Goal: Information Seeking & Learning: Learn about a topic

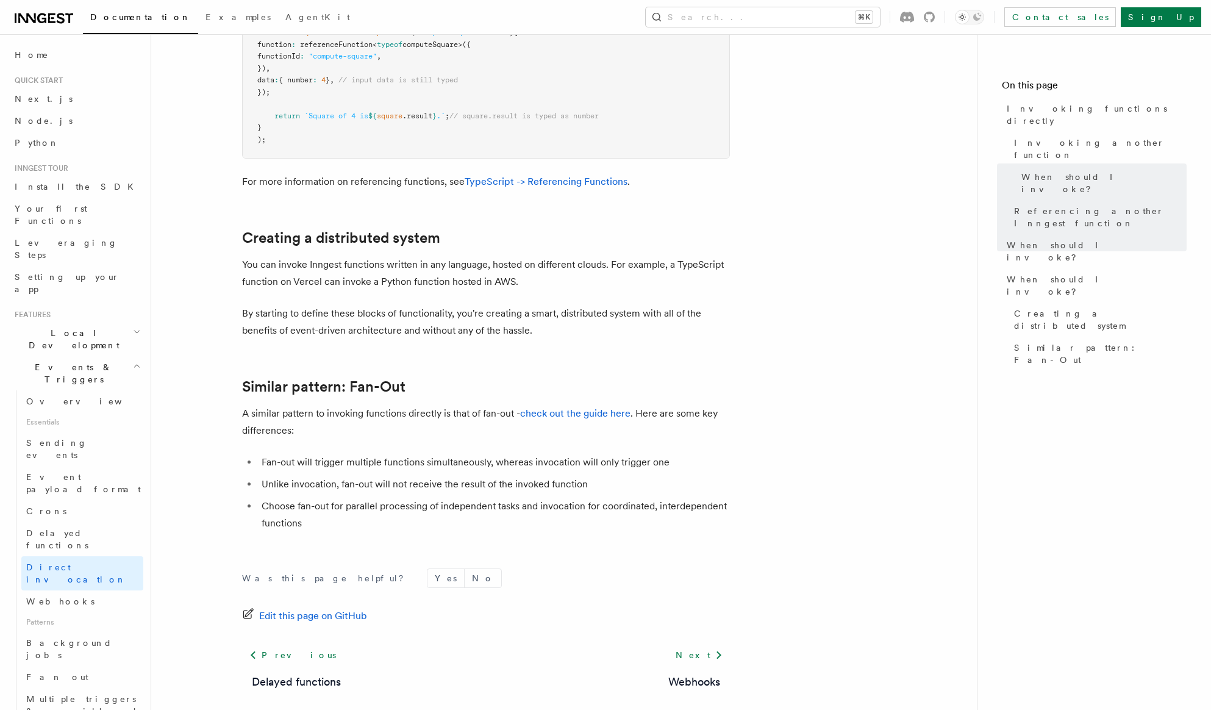
scroll to position [1547, 0]
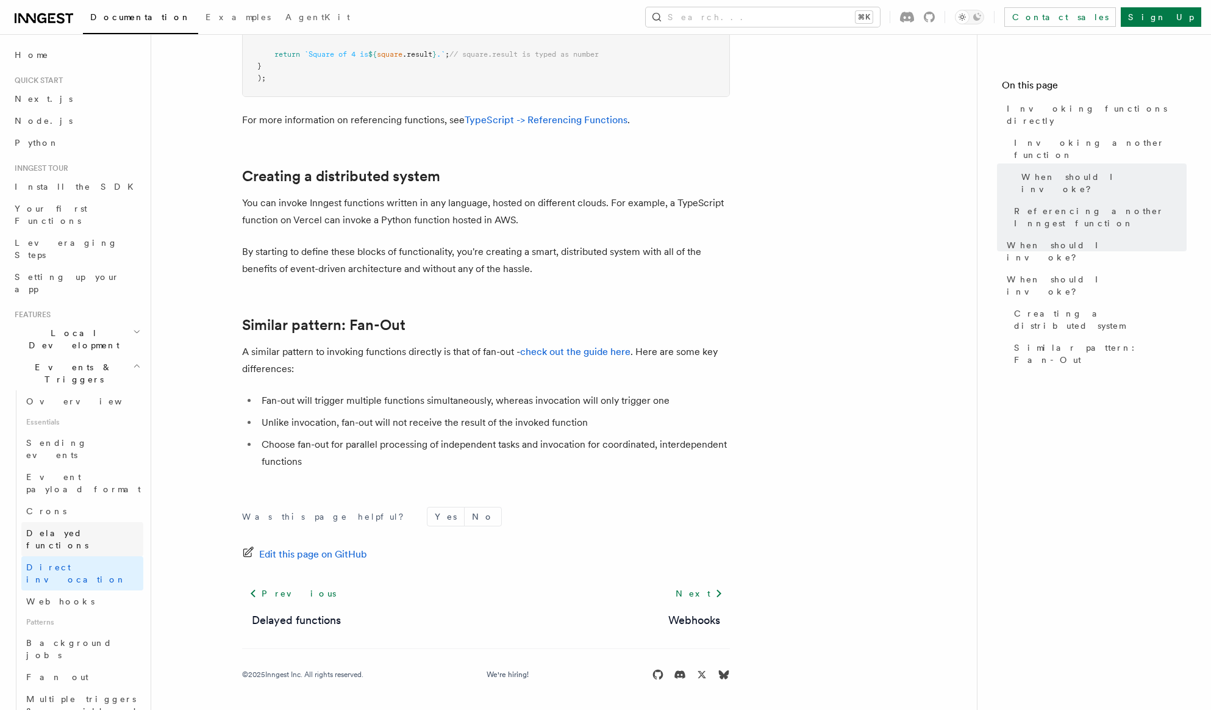
click at [78, 528] on span "Delayed functions" at bounding box center [57, 539] width 62 height 22
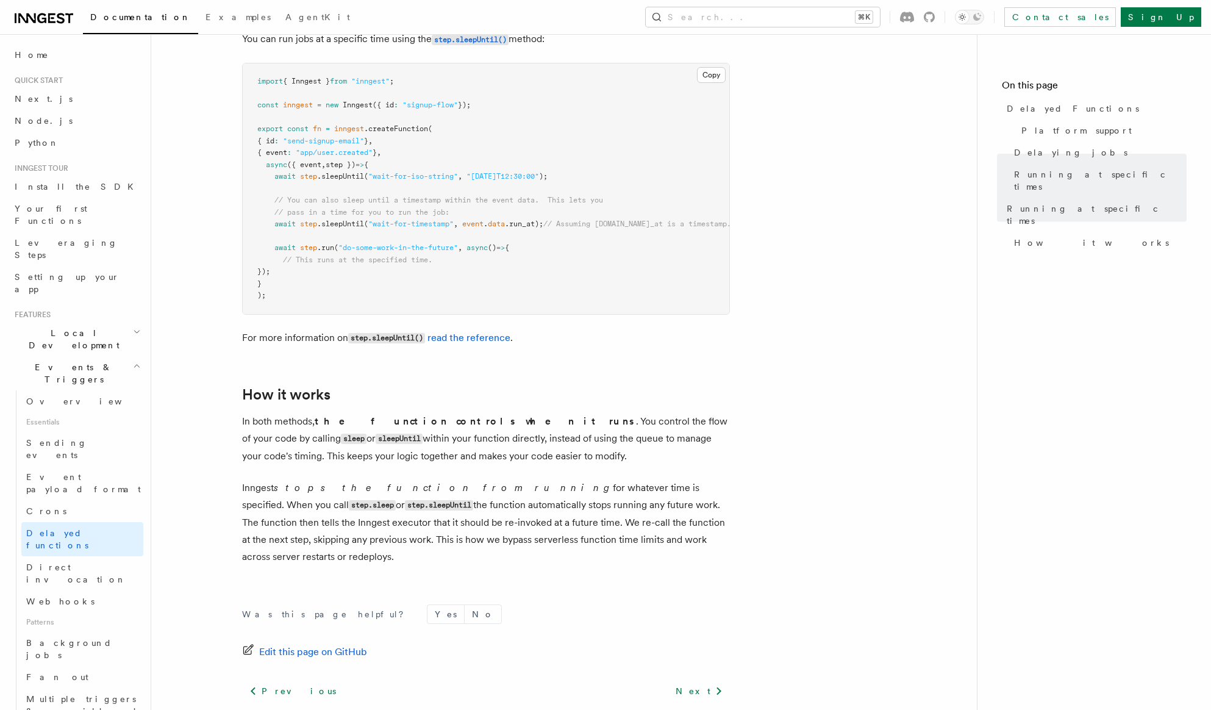
scroll to position [890, 0]
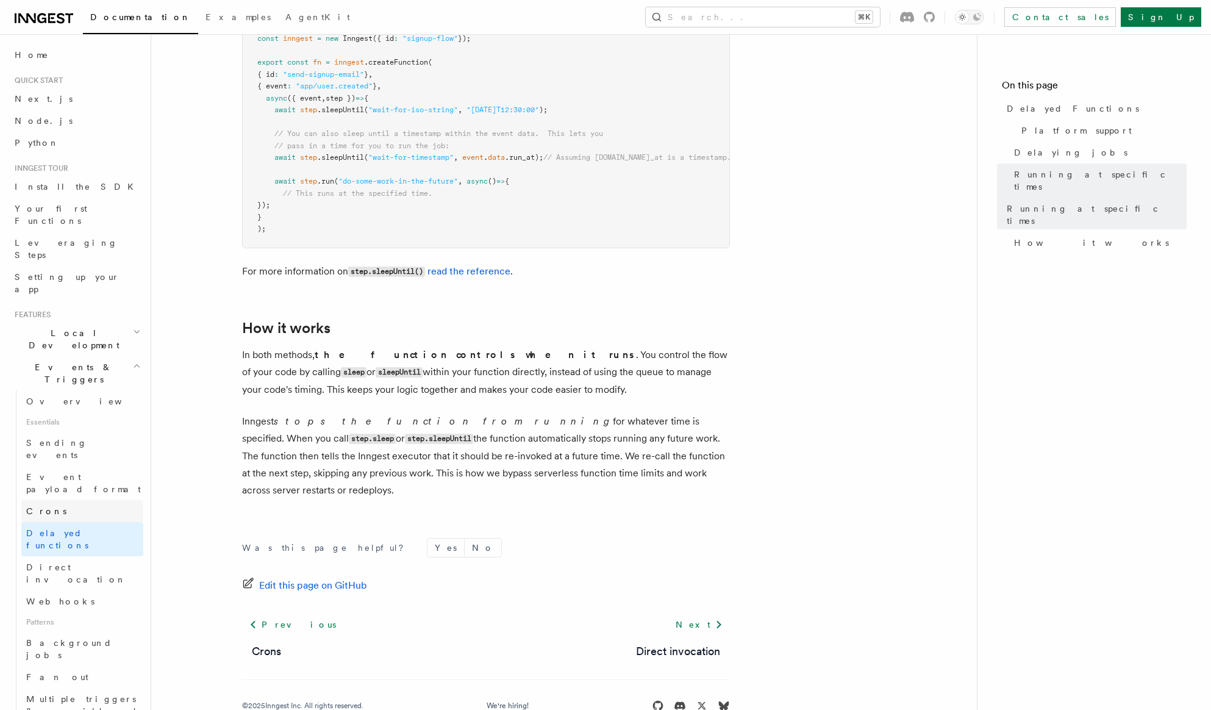
click at [111, 500] on link "Crons" at bounding box center [82, 511] width 122 height 22
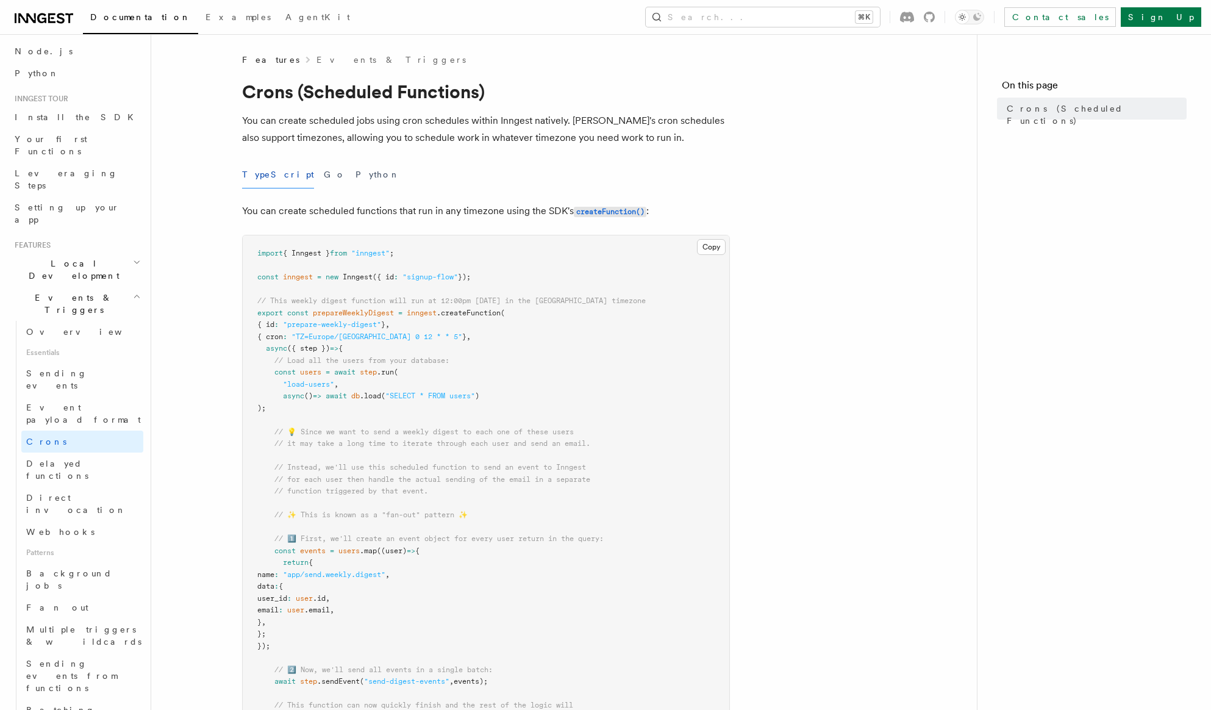
scroll to position [69, 0]
click at [68, 403] on span "Event payload format" at bounding box center [83, 414] width 115 height 22
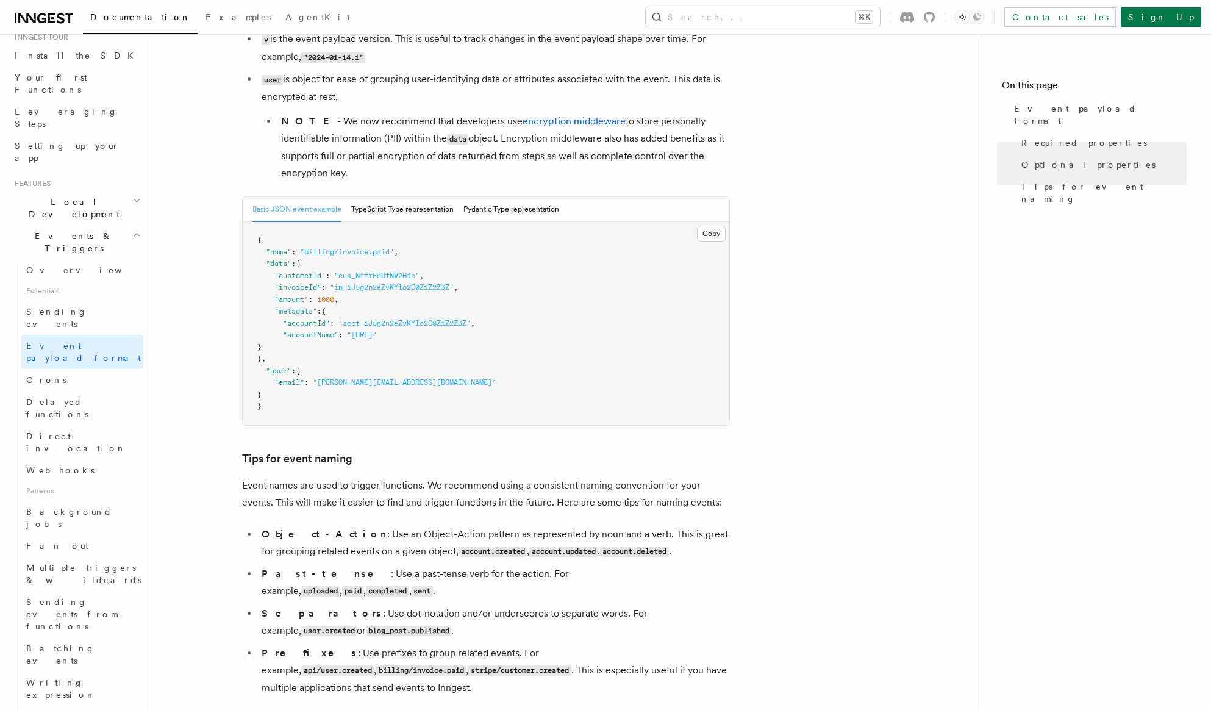
scroll to position [661, 0]
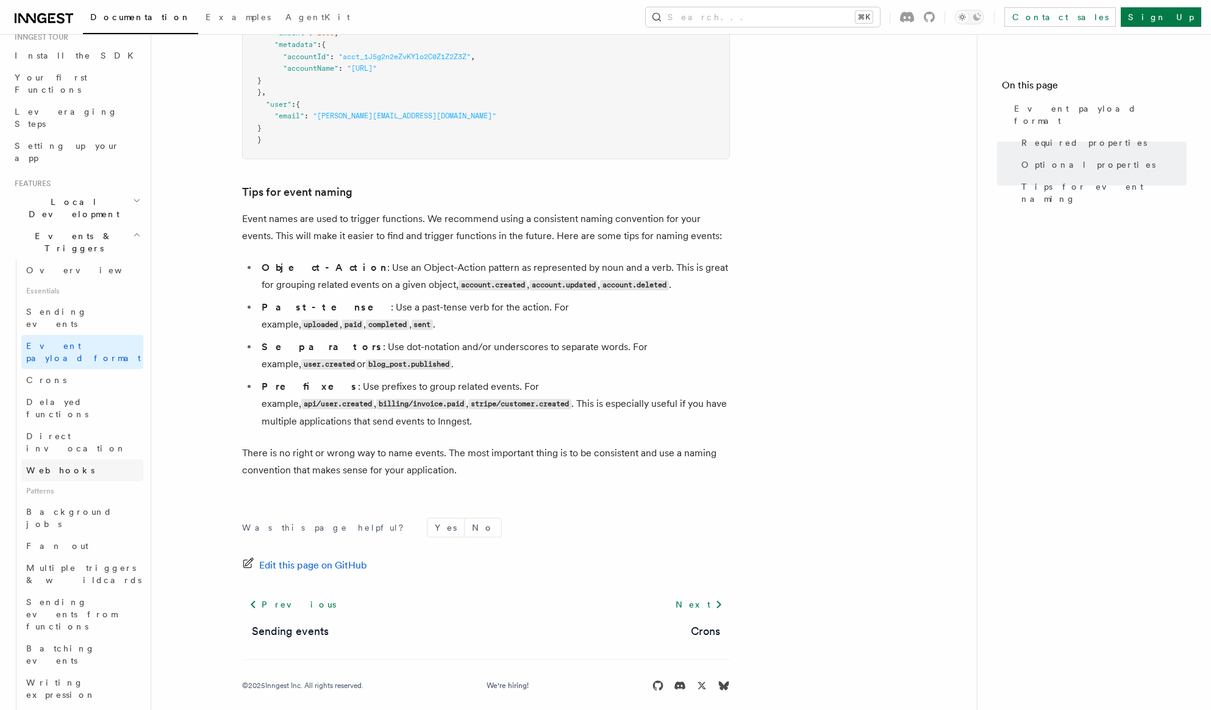
click at [84, 459] on link "Webhooks" at bounding box center [82, 470] width 122 height 22
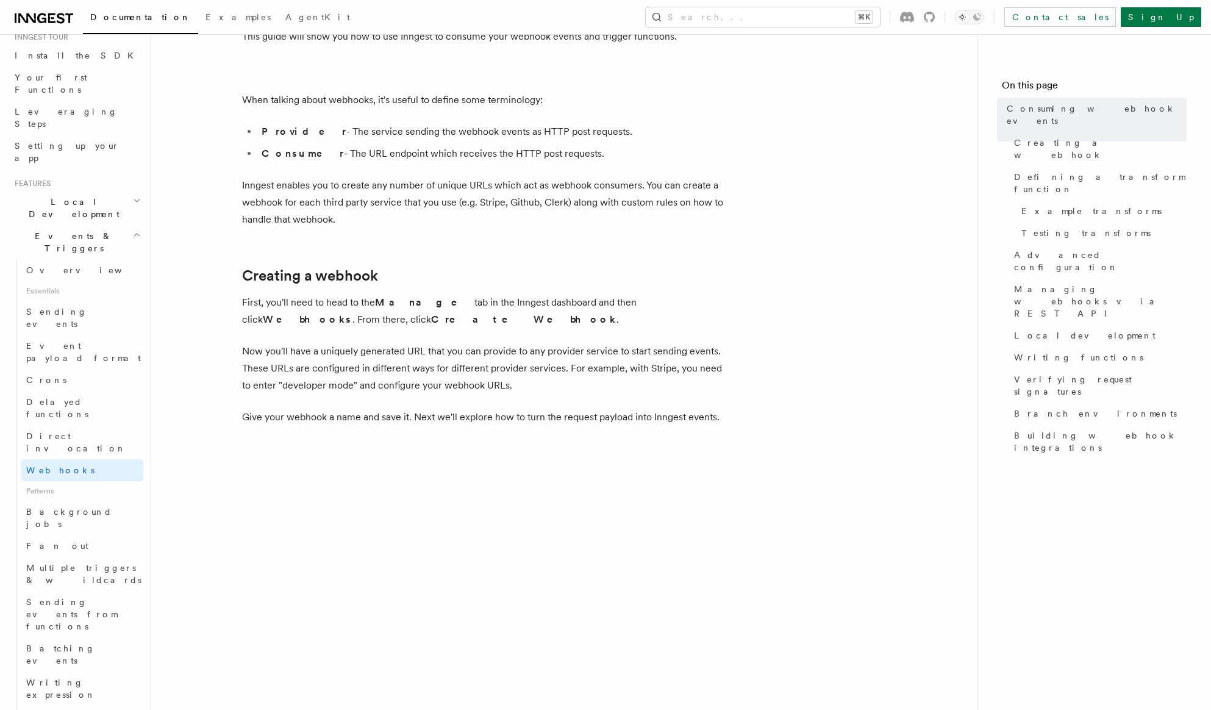
scroll to position [136, 0]
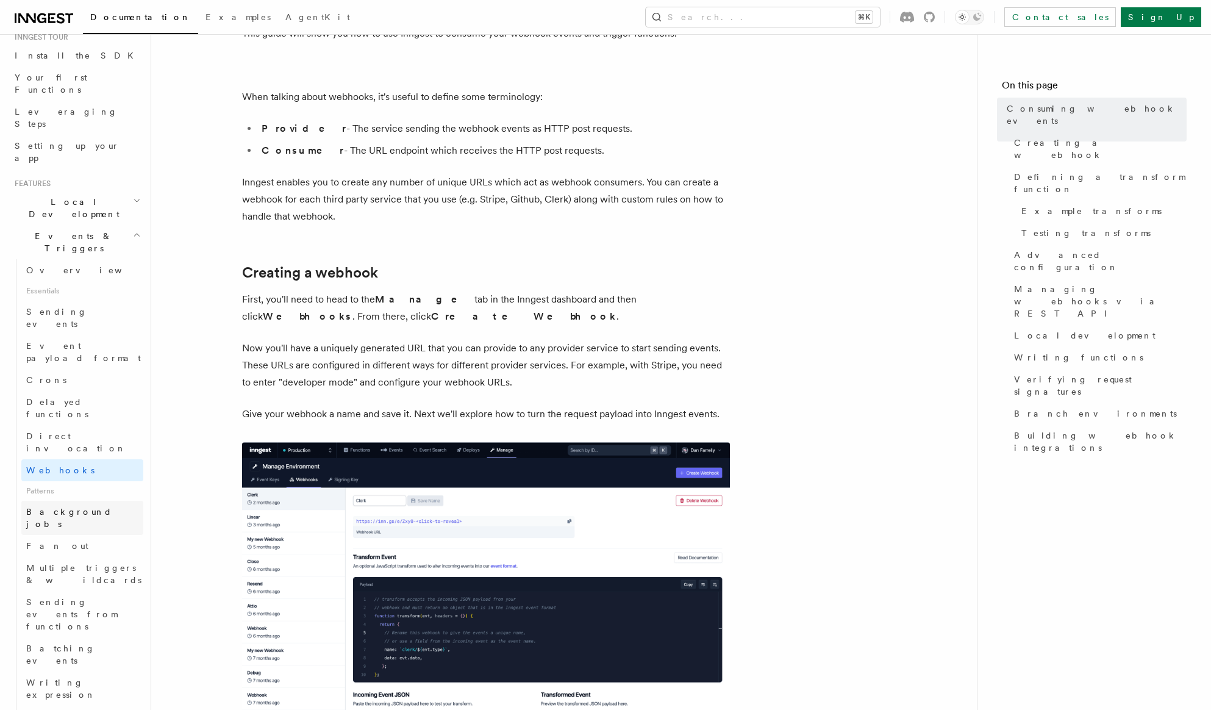
click at [60, 501] on link "Background jobs" at bounding box center [82, 518] width 122 height 34
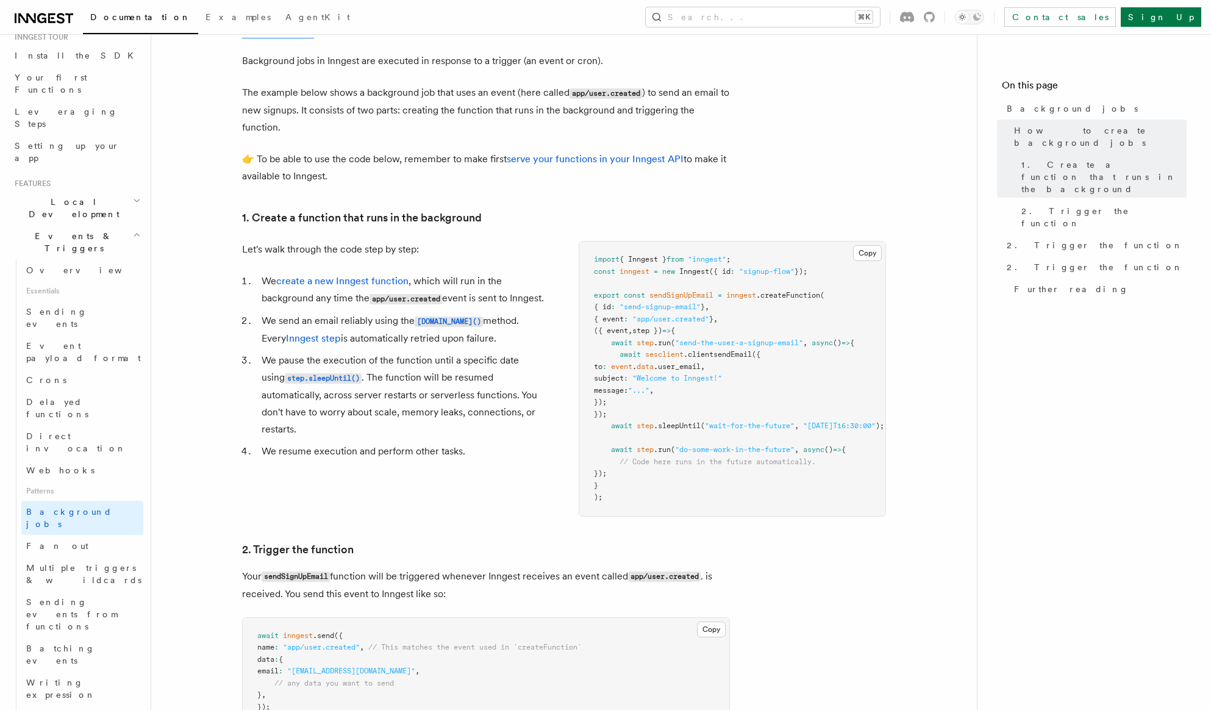
scroll to position [293, 0]
